Goal: Task Accomplishment & Management: Complete application form

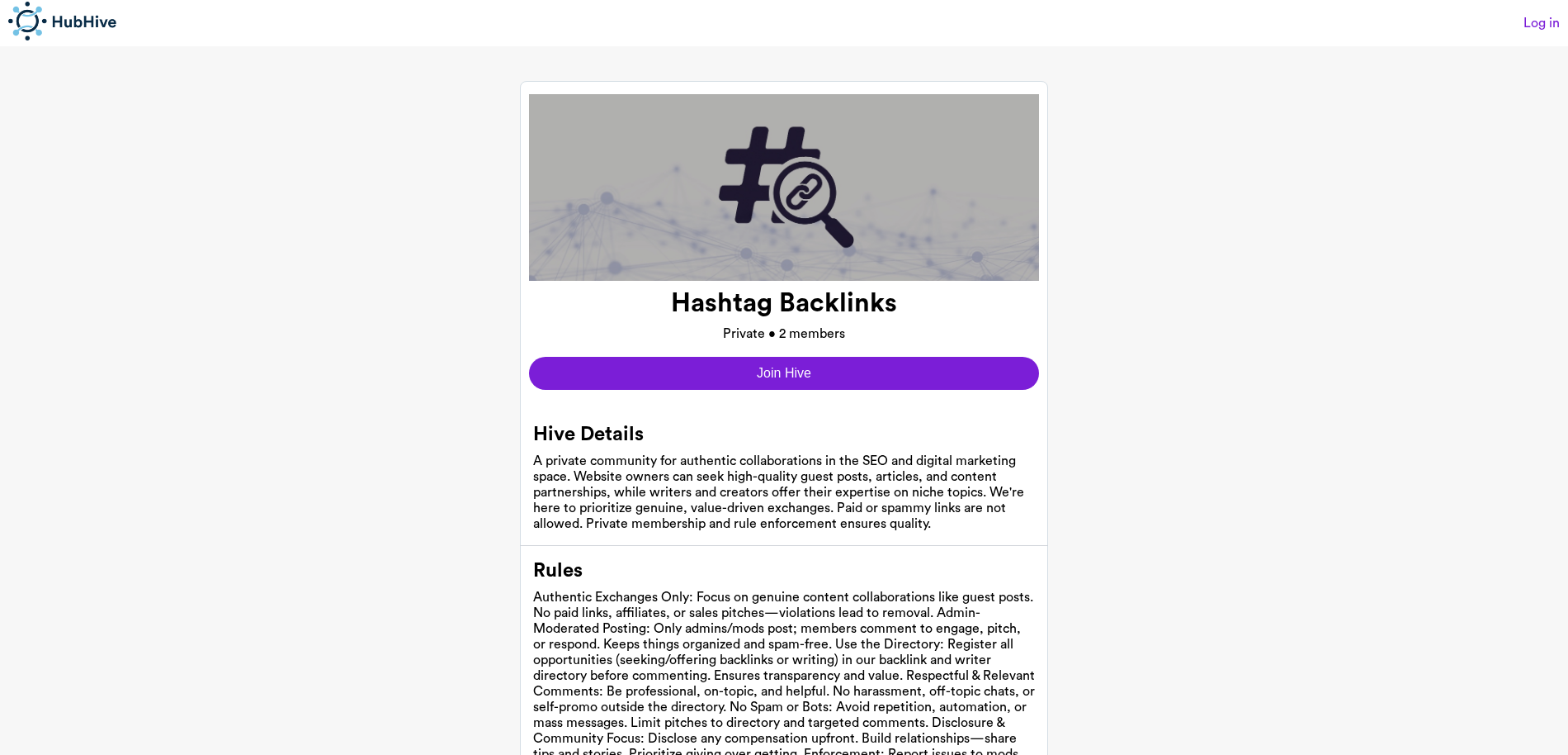
click at [824, 315] on h1 "Hashtag Backlinks" at bounding box center [784, 303] width 227 height 31
click at [805, 288] on h1 "Hashtag Backlinks" at bounding box center [784, 303] width 227 height 31
click at [787, 321] on div "Hashtag Backlinks Private • 2 members" at bounding box center [784, 312] width 510 height 63
drag, startPoint x: 604, startPoint y: 387, endPoint x: 620, endPoint y: 384, distance: 16.3
click at [620, 384] on button "Join Hive" at bounding box center [784, 373] width 510 height 33
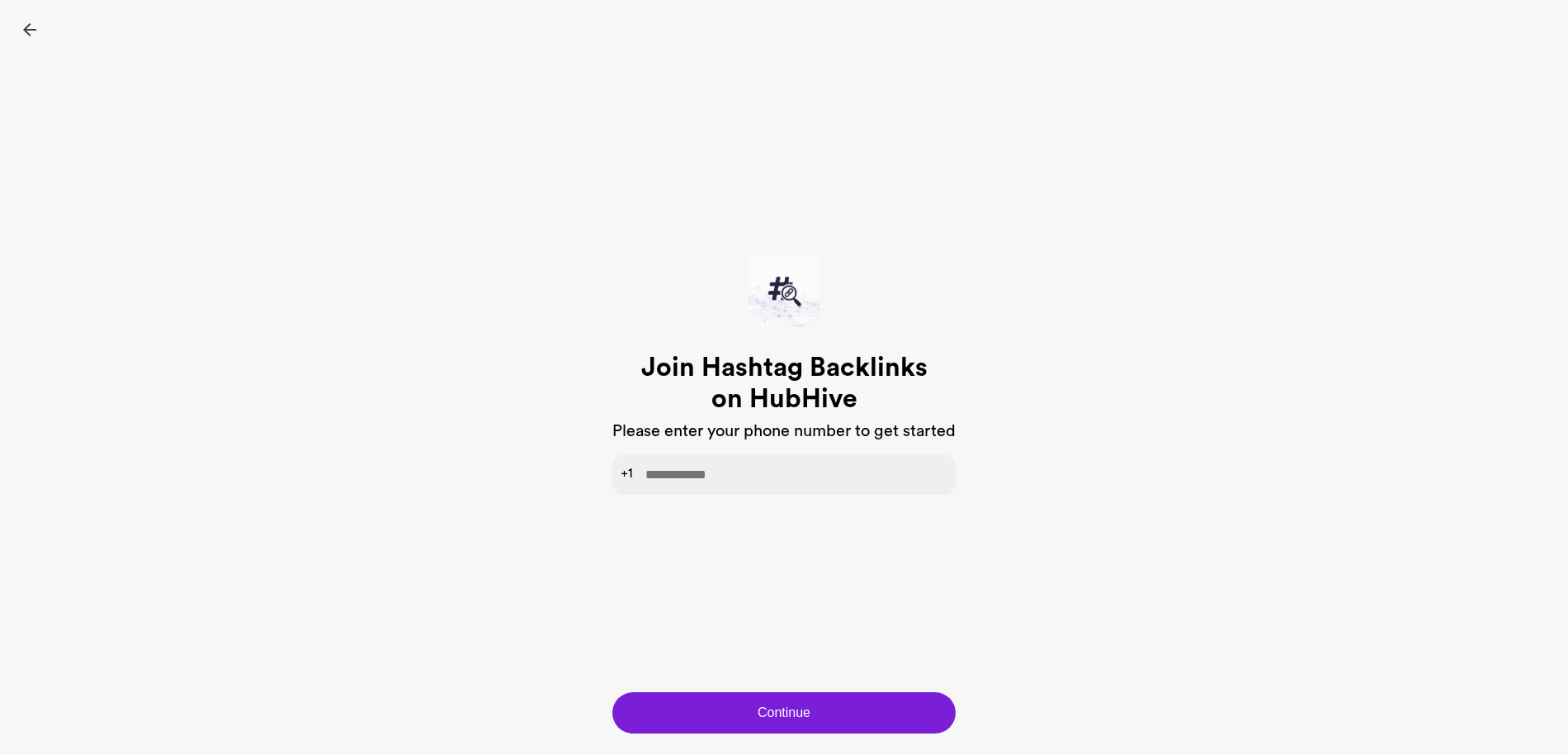
click at [29, 33] on img at bounding box center [30, 30] width 14 height 14
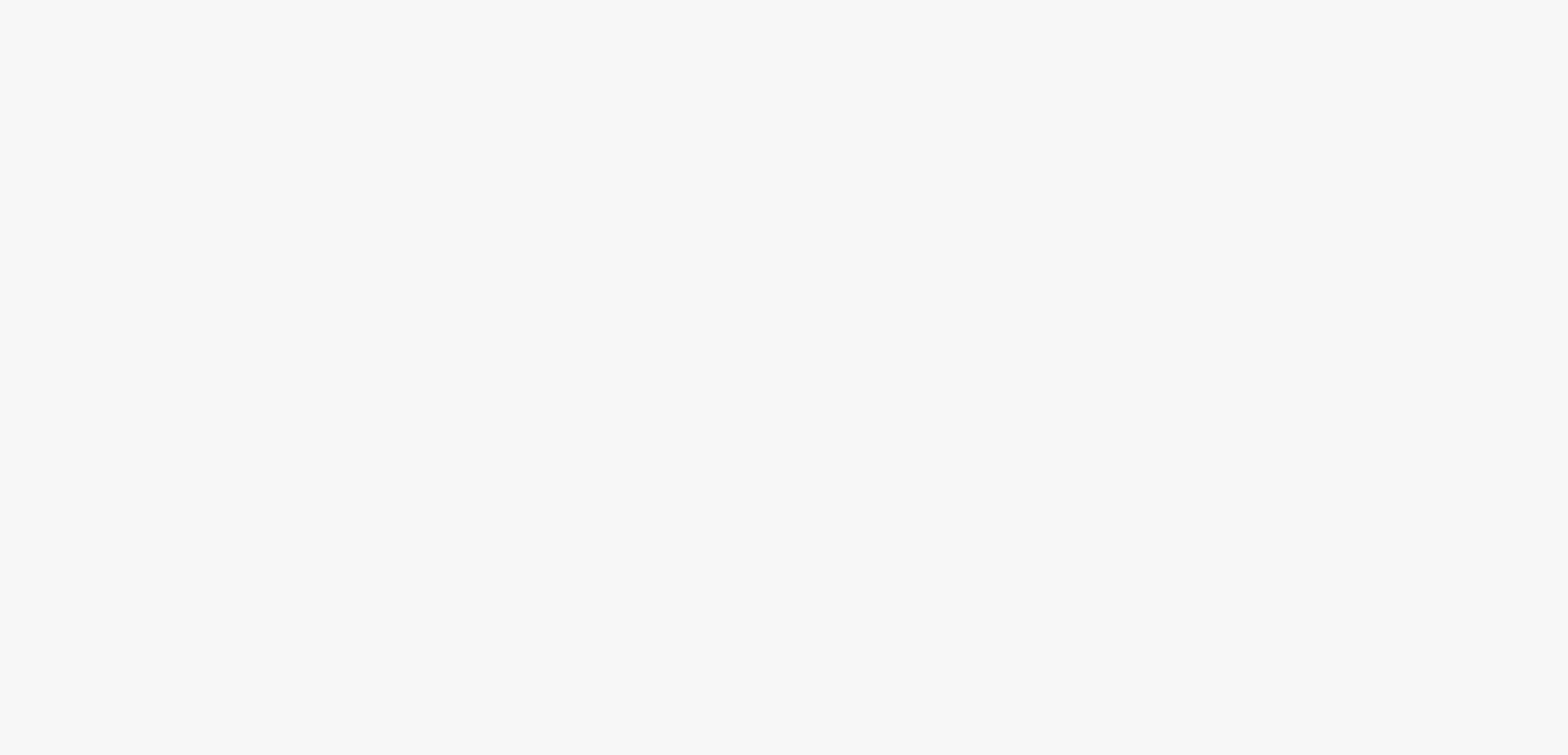
scroll to position [3, 0]
